Goal: Navigation & Orientation: Understand site structure

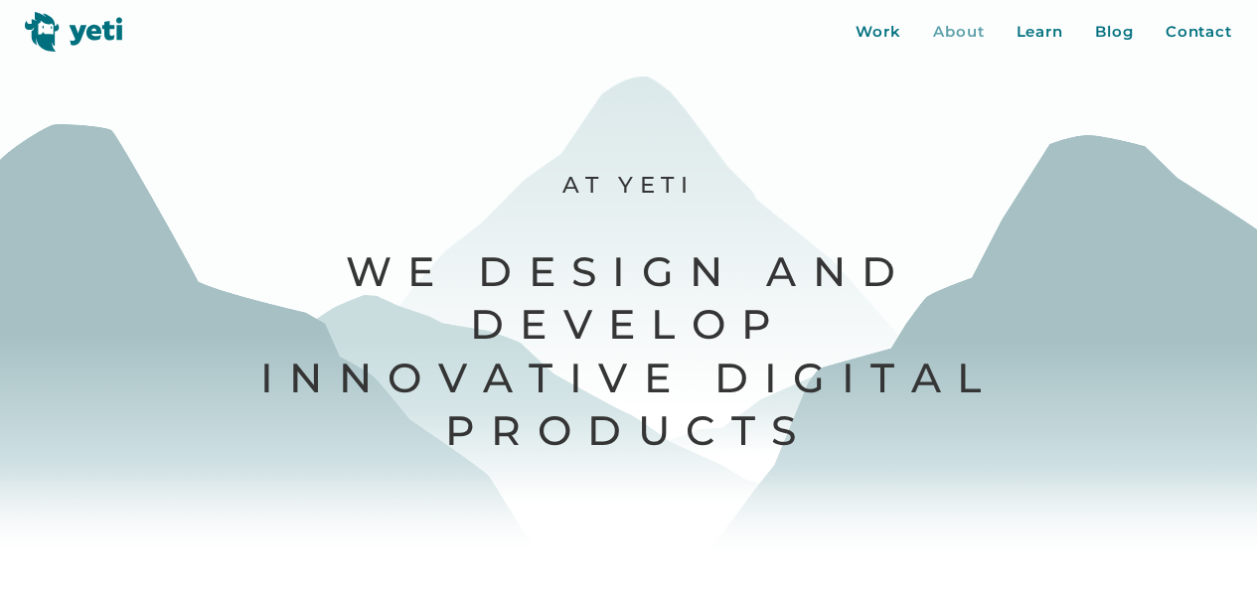
click at [963, 29] on div "About" at bounding box center [959, 32] width 52 height 23
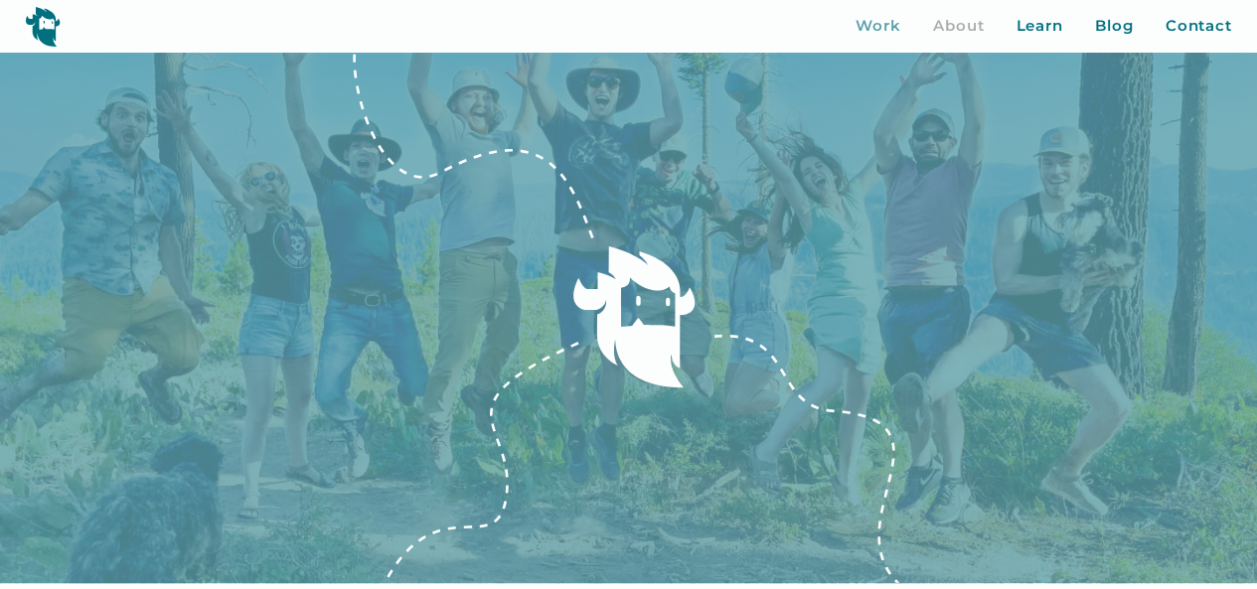
click at [886, 25] on div "Work" at bounding box center [879, 26] width 46 height 23
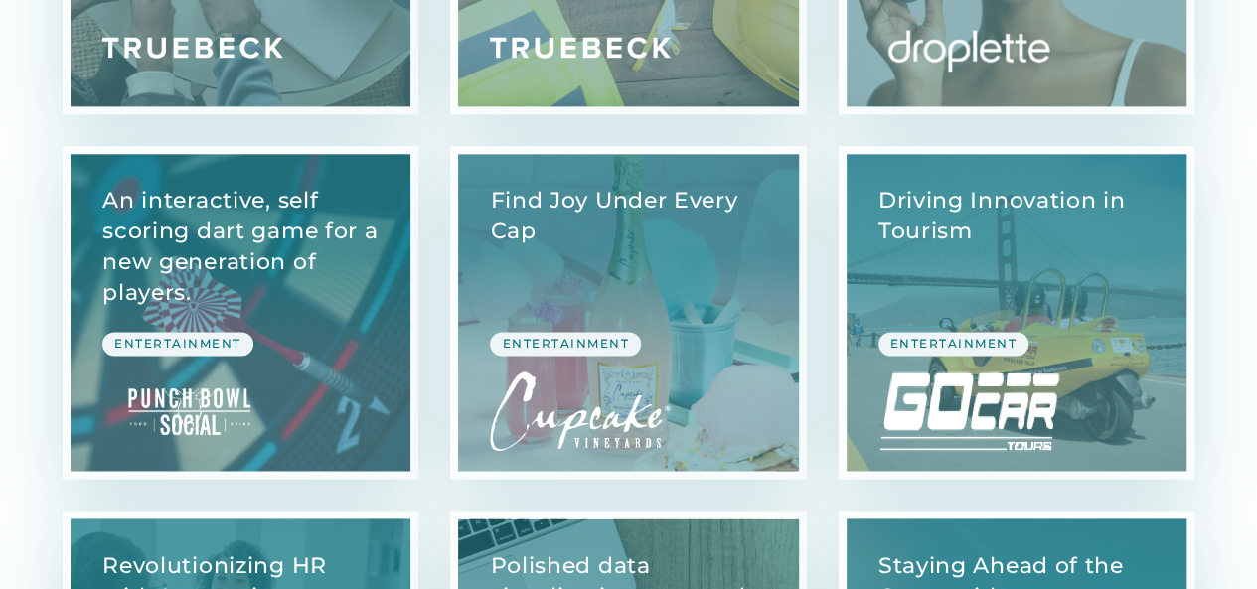
scroll to position [1648, 0]
